Goal: Task Accomplishment & Management: Manage account settings

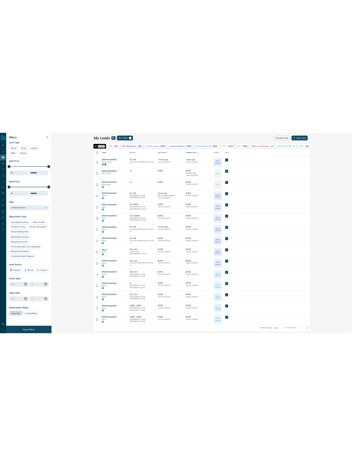
scroll to position [400, 714]
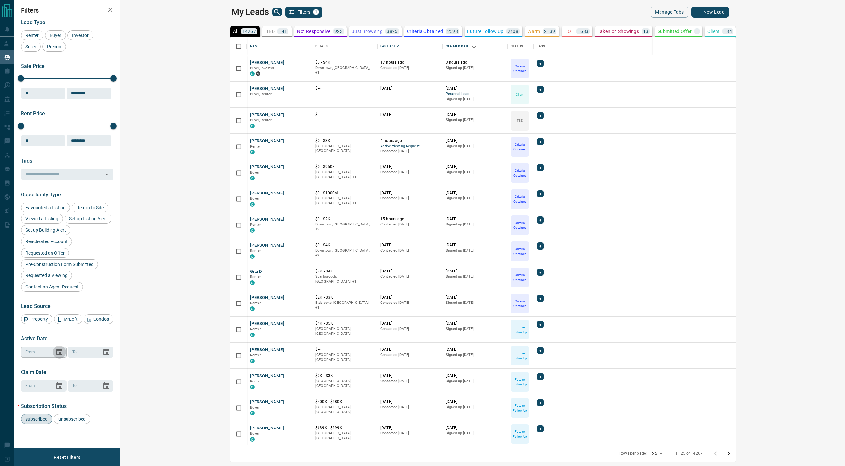
click at [59, 350] on icon "Choose date" at bounding box center [59, 351] width 6 height 7
click at [87, 286] on button "9" at bounding box center [86, 287] width 12 height 12
type input "**********"
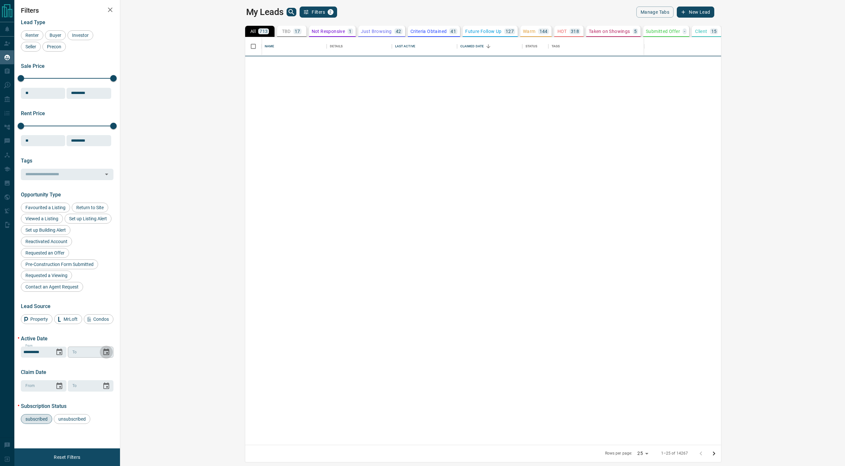
click at [107, 349] on icon "Choose date" at bounding box center [106, 351] width 6 height 7
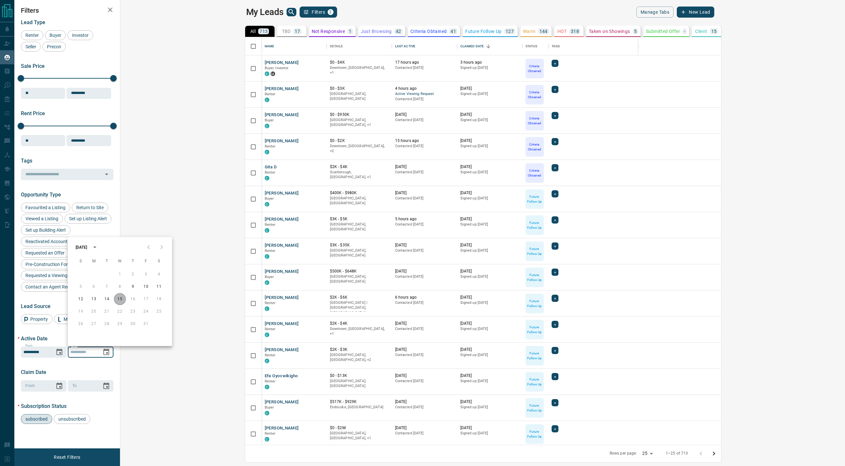
click at [122, 298] on button "15" at bounding box center [120, 299] width 12 height 12
type input "**********"
click at [520, 453] on body "Lead Transfers Claim Leads My Leads Tasks Opportunities Deals Campaigns Automat…" at bounding box center [422, 228] width 845 height 457
click at [520, 451] on li "100" at bounding box center [770, 453] width 17 height 10
type input "***"
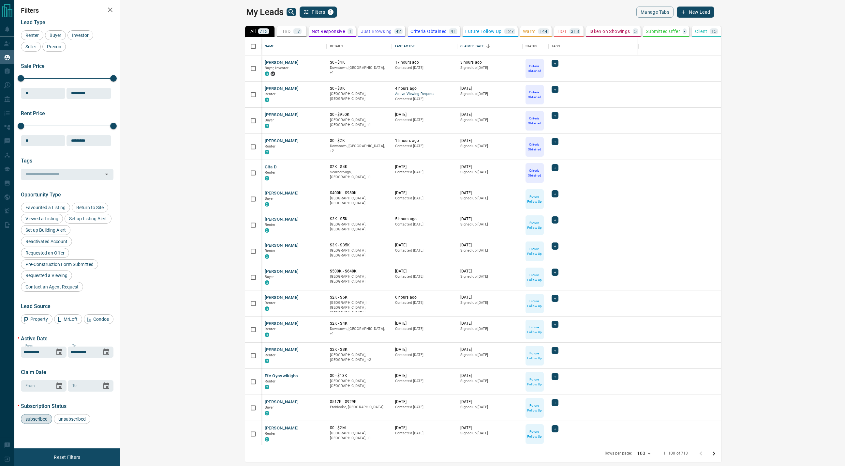
click at [520, 15] on div "My Leads Filters 2 Manage Tabs New Lead" at bounding box center [480, 12] width 469 height 11
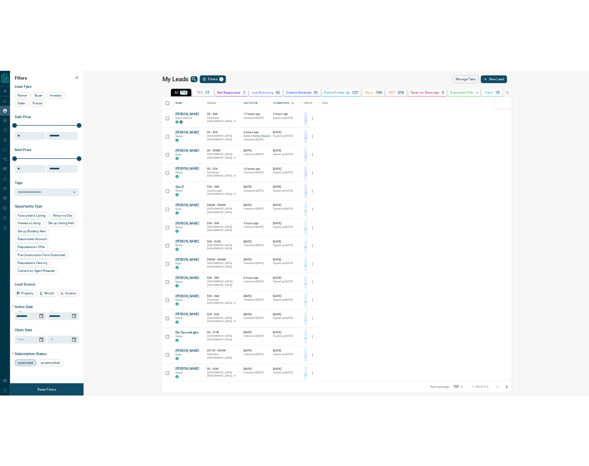
scroll to position [400, 217]
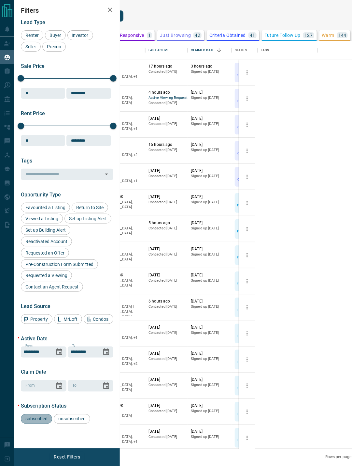
click at [37, 418] on span "subscribed" at bounding box center [36, 418] width 27 height 5
click at [169, 48] on div "Last Active" at bounding box center [159, 50] width 20 height 18
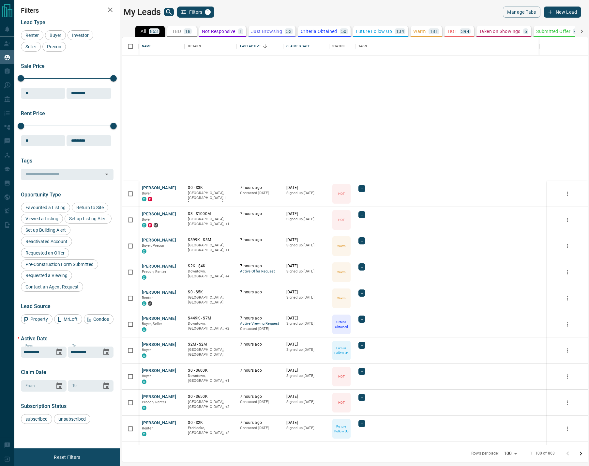
scroll to position [2219, 0]
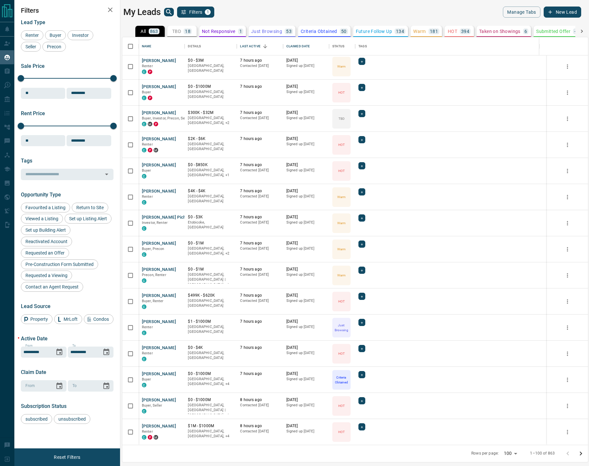
click at [517, 453] on body "Lead Transfers Claim Leads My Leads Tasks Opportunities Deals Campaigns Automat…" at bounding box center [294, 228] width 589 height 457
click at [458, 452] on div at bounding box center [294, 233] width 589 height 466
click at [520, 454] on icon "Go to next page" at bounding box center [581, 453] width 8 height 8
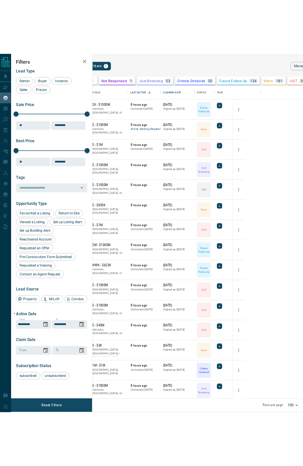
scroll to position [400, 259]
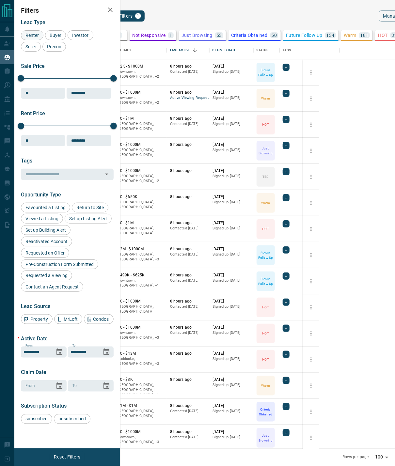
click at [30, 34] on span "Renter" at bounding box center [32, 35] width 18 height 5
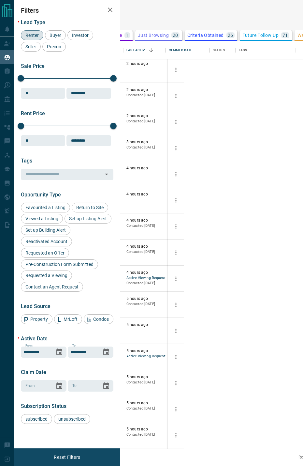
scroll to position [0, 0]
